Goal: Transaction & Acquisition: Purchase product/service

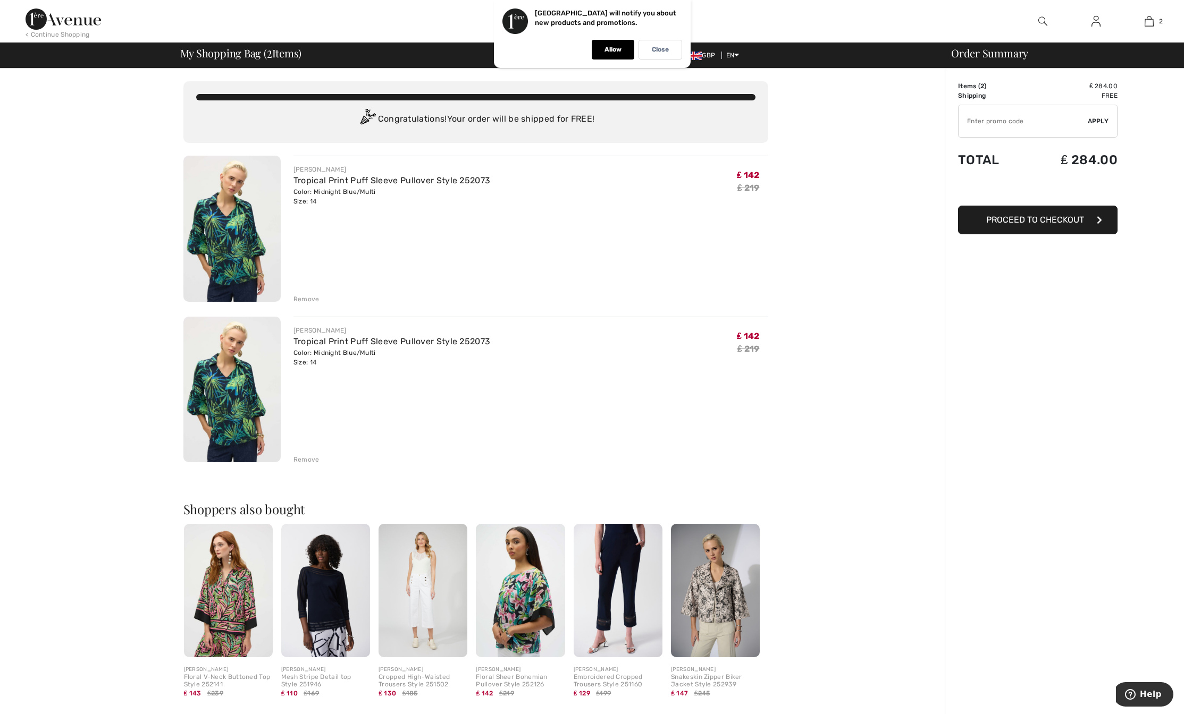
click at [302, 298] on div "Remove" at bounding box center [306, 299] width 26 height 10
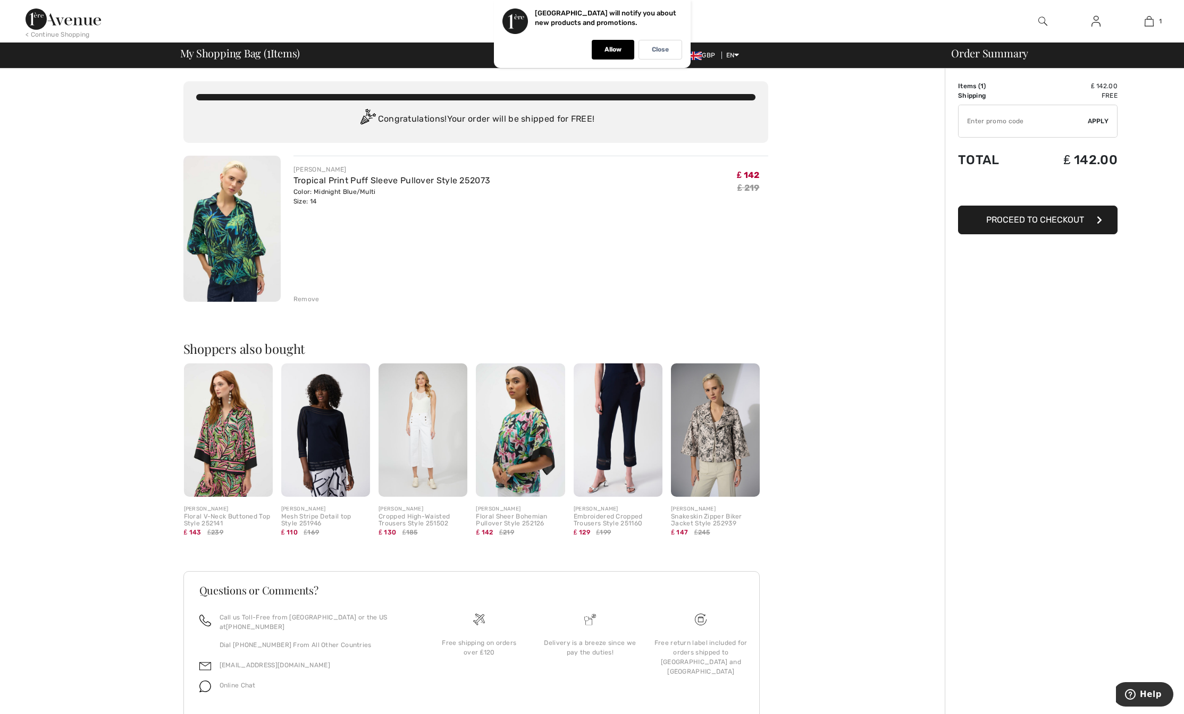
click at [1046, 223] on span "Proceed to Checkout" at bounding box center [1035, 220] width 98 height 10
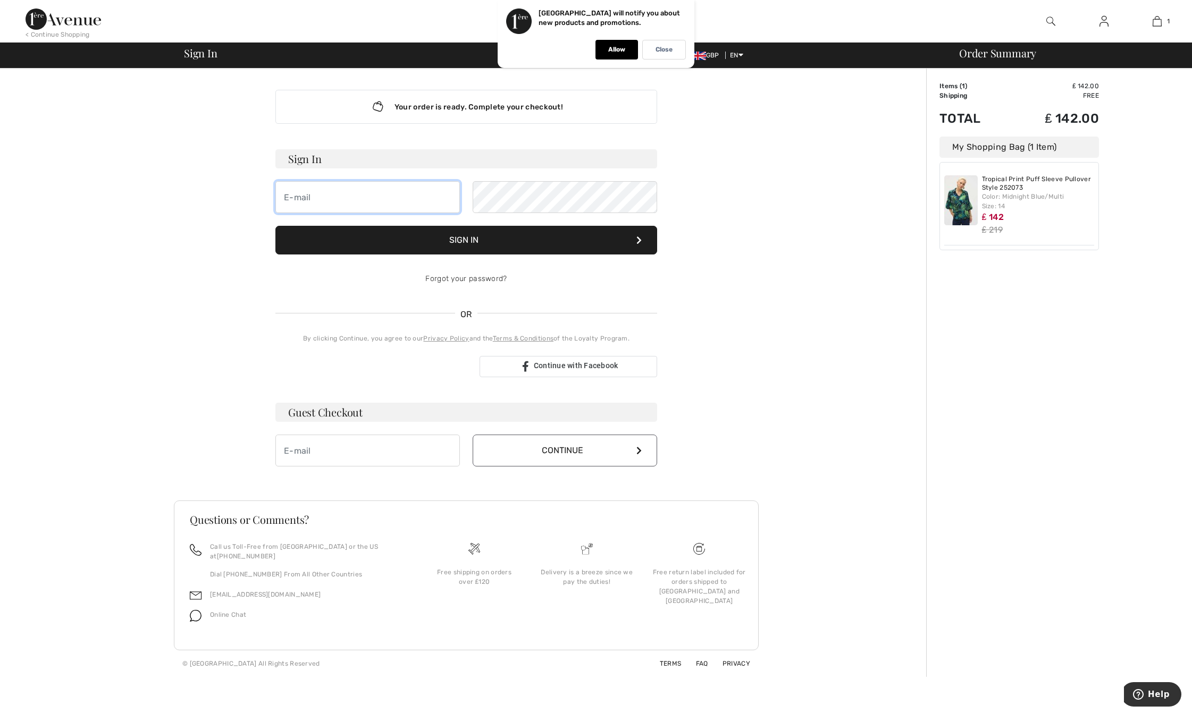
click at [343, 200] on input "email" at bounding box center [367, 197] width 184 height 32
type input "[EMAIL_ADDRESS][DOMAIN_NAME]"
click at [275, 226] on button "Sign In" at bounding box center [466, 240] width 382 height 29
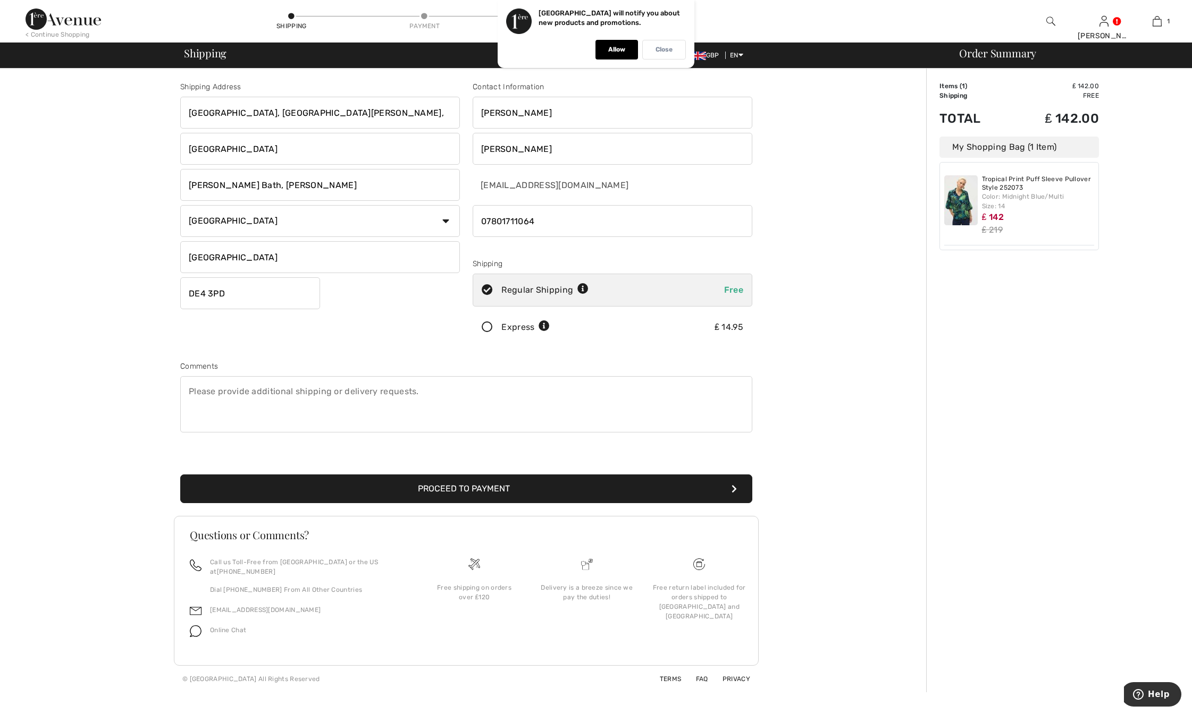
click at [666, 51] on p "Close" at bounding box center [663, 50] width 17 height 8
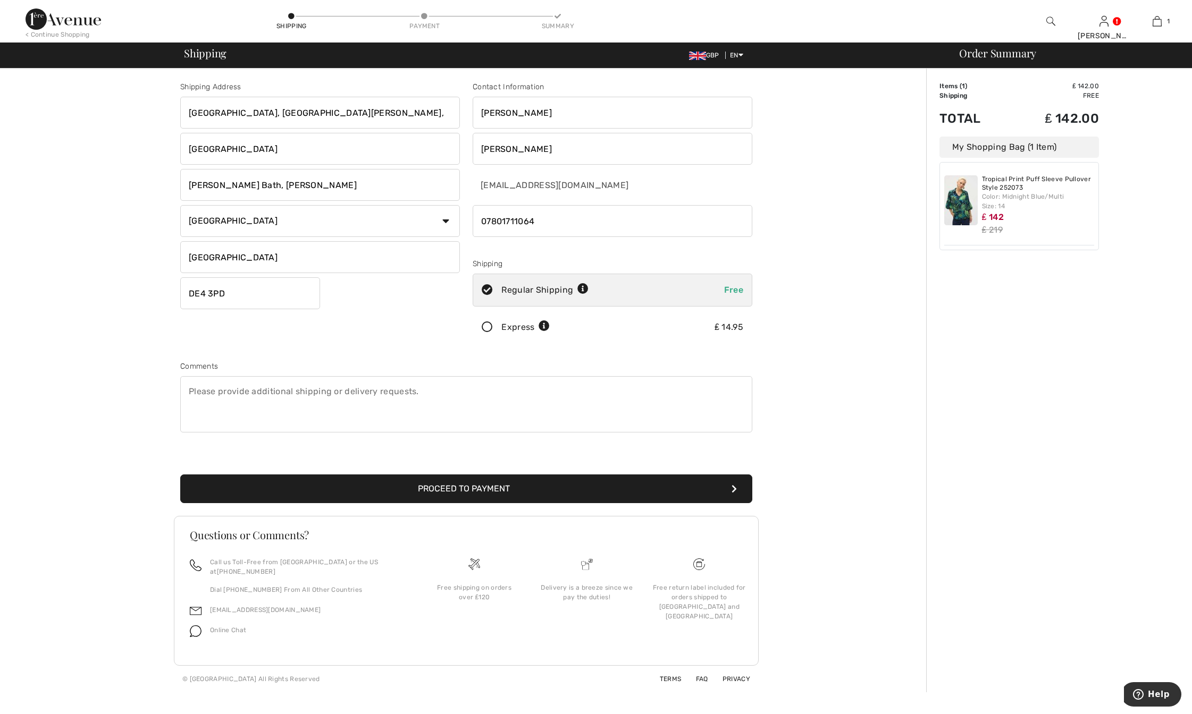
click at [190, 390] on textarea at bounding box center [466, 404] width 572 height 56
type textarea "Courier to telephone 07801 711064 when delivering."
click at [466, 488] on button "Proceed to Payment" at bounding box center [466, 489] width 572 height 29
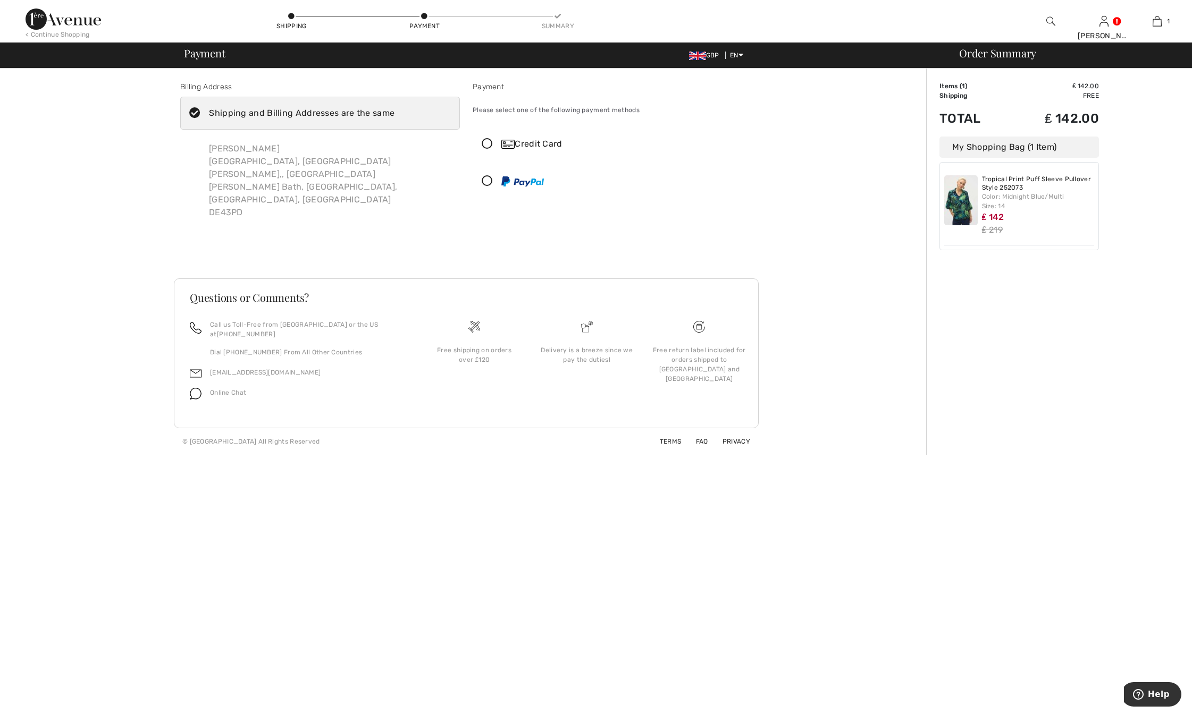
click at [484, 141] on icon at bounding box center [487, 144] width 28 height 11
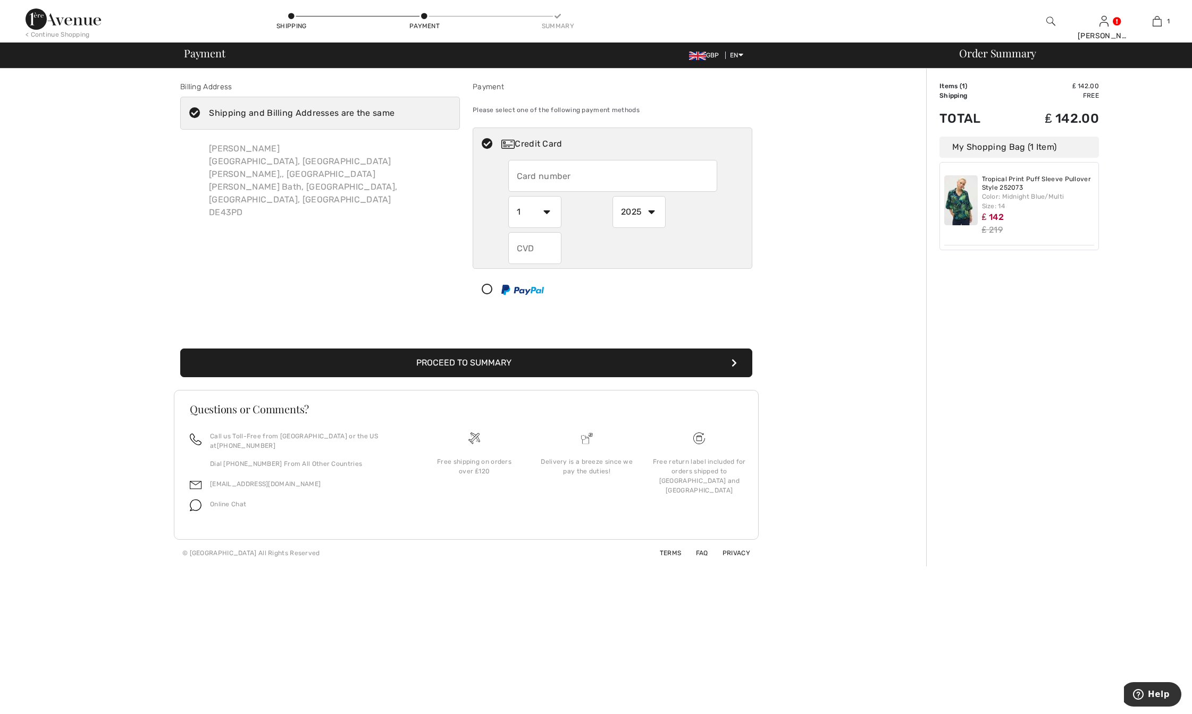
click at [514, 175] on input "text" at bounding box center [612, 176] width 209 height 32
type input "5451406001655705"
select select "3"
select select "2028"
type input "877"
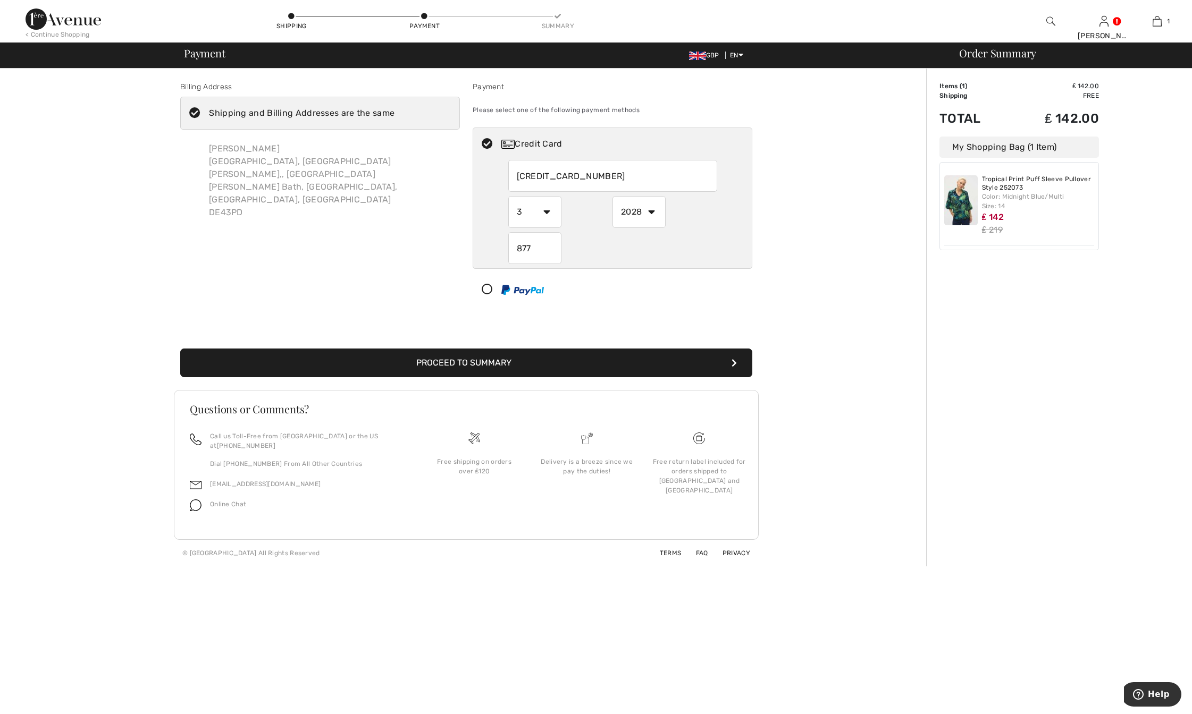
click at [475, 360] on button "Proceed to Summary" at bounding box center [466, 363] width 572 height 29
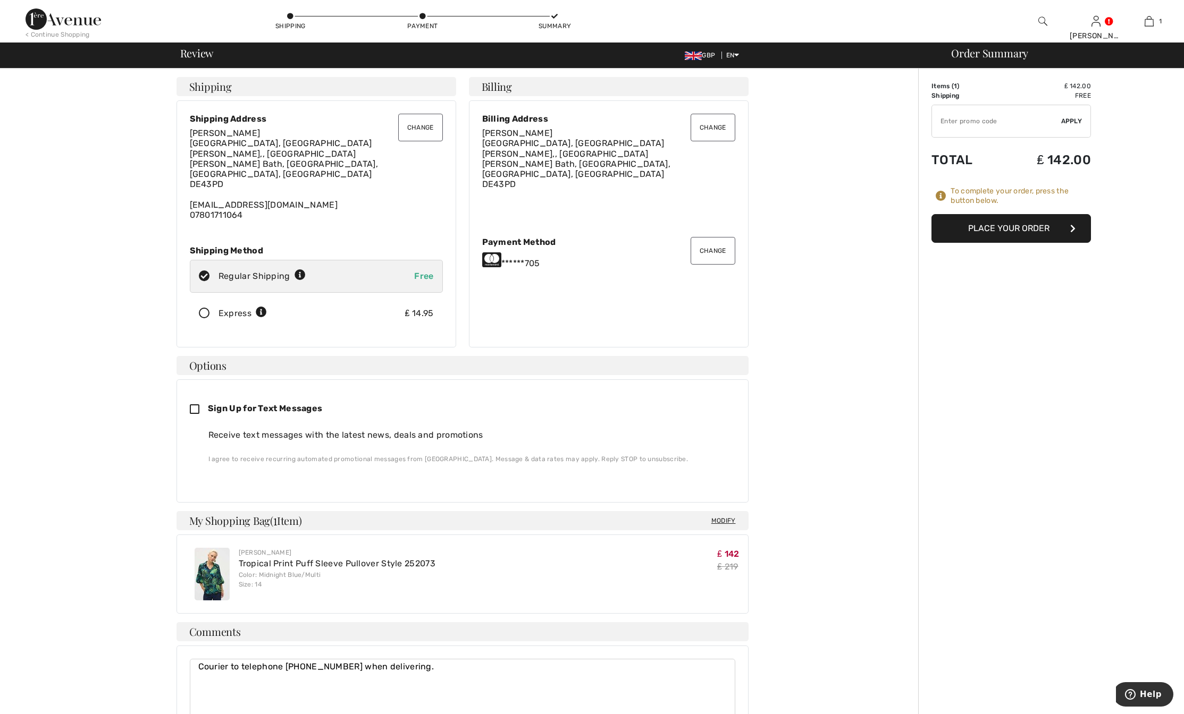
click at [1017, 225] on button "Place Your Order" at bounding box center [1010, 228] width 159 height 29
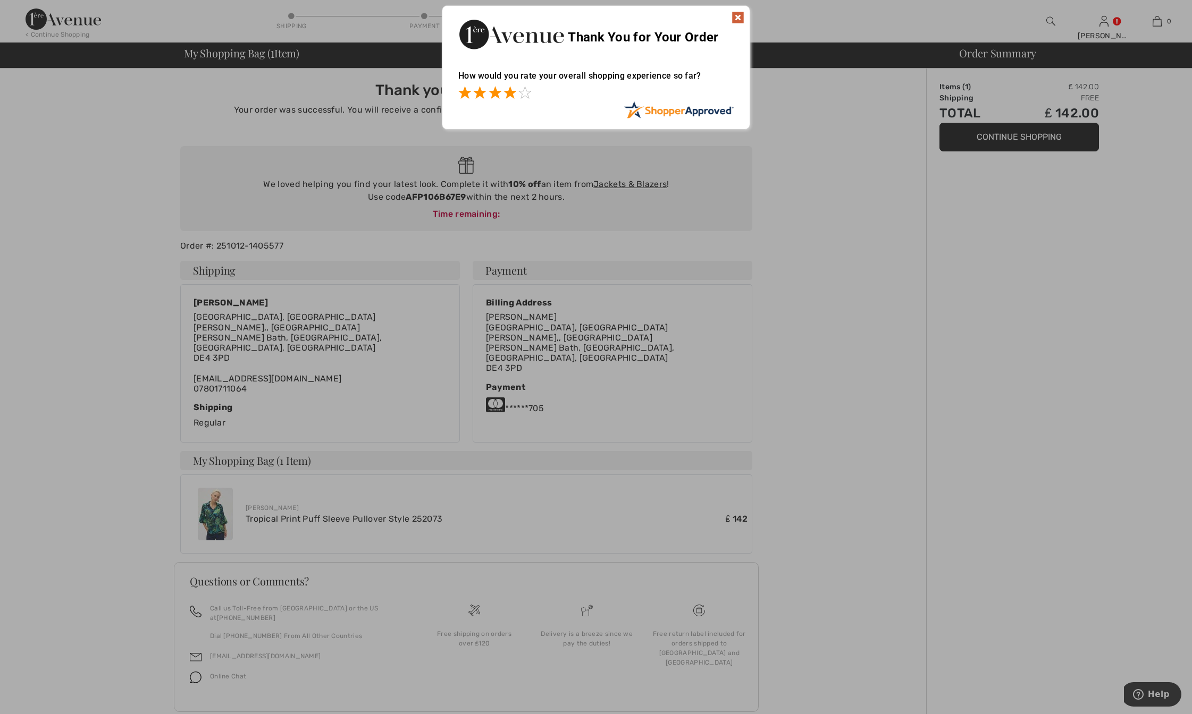
click at [509, 91] on span at bounding box center [509, 92] width 13 height 13
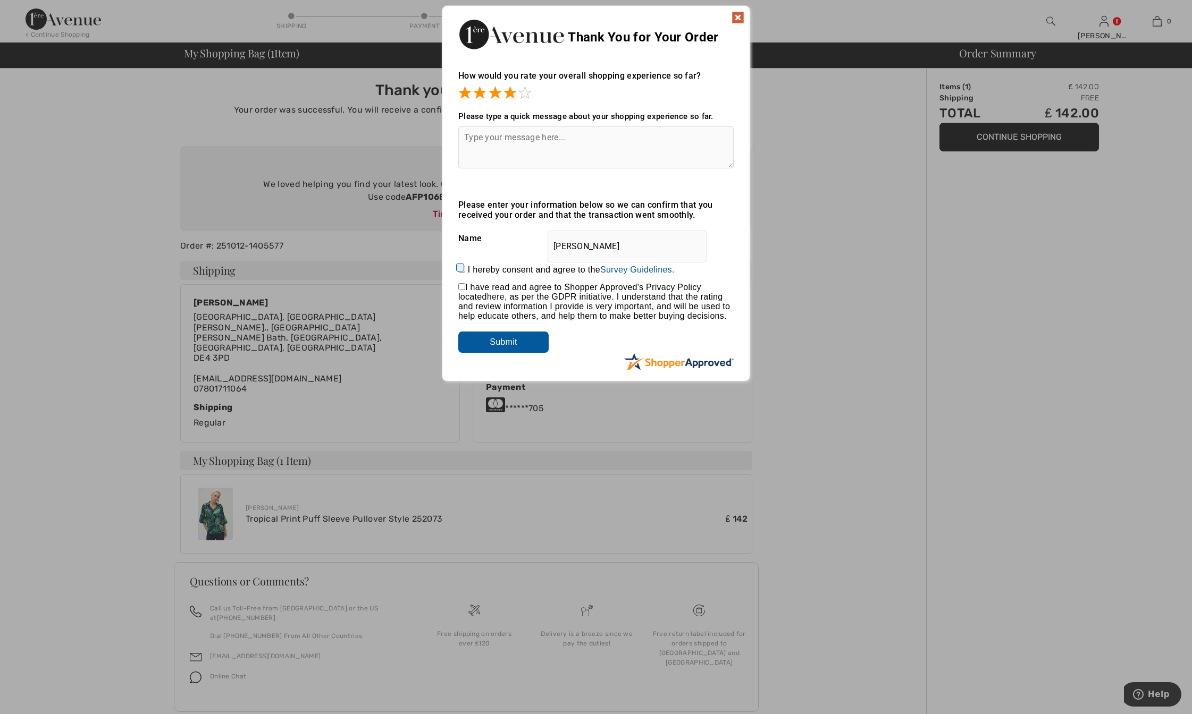
click at [737, 14] on img at bounding box center [737, 17] width 13 height 13
